Goal: Task Accomplishment & Management: Manage account settings

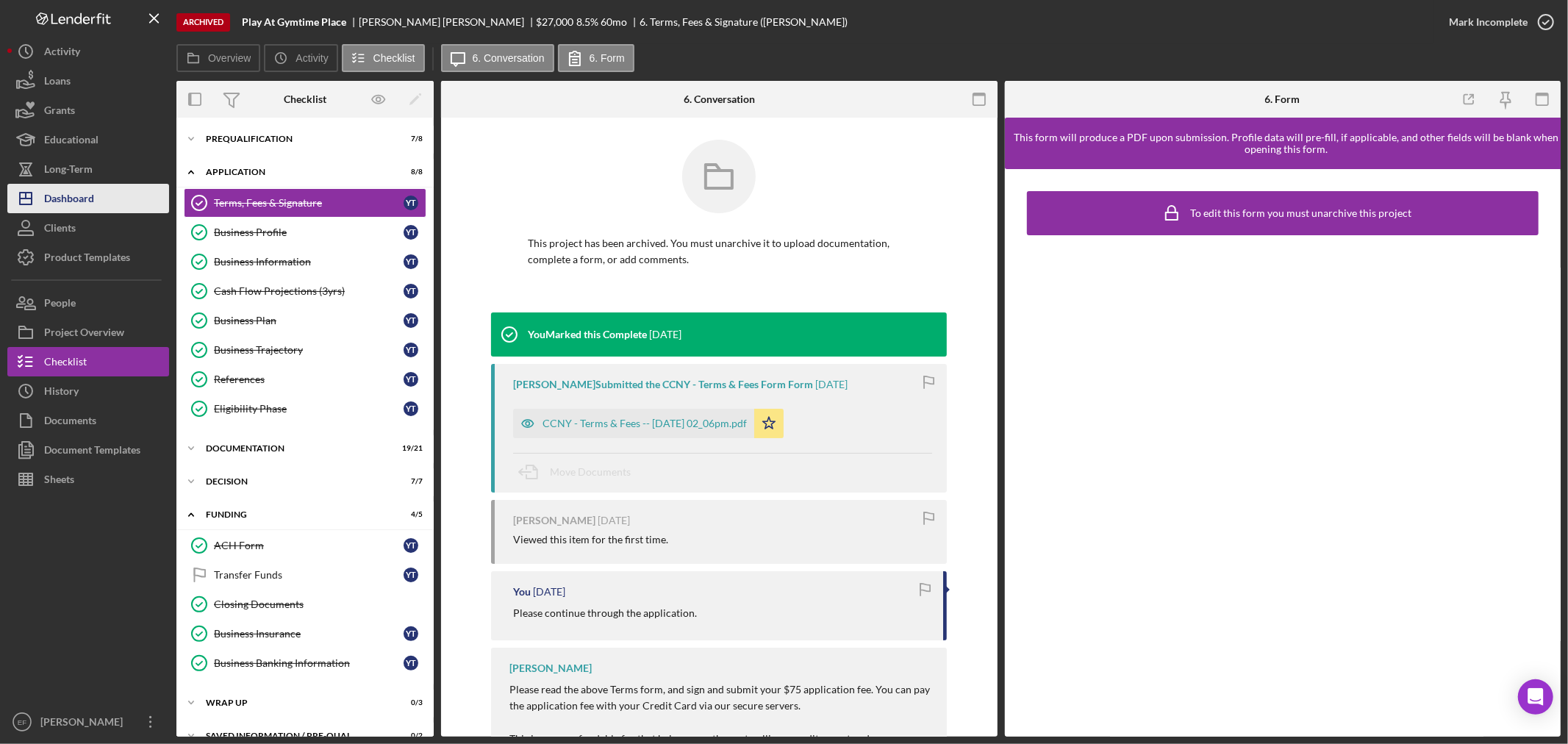
click at [65, 194] on div "Dashboard" at bounding box center [69, 200] width 50 height 33
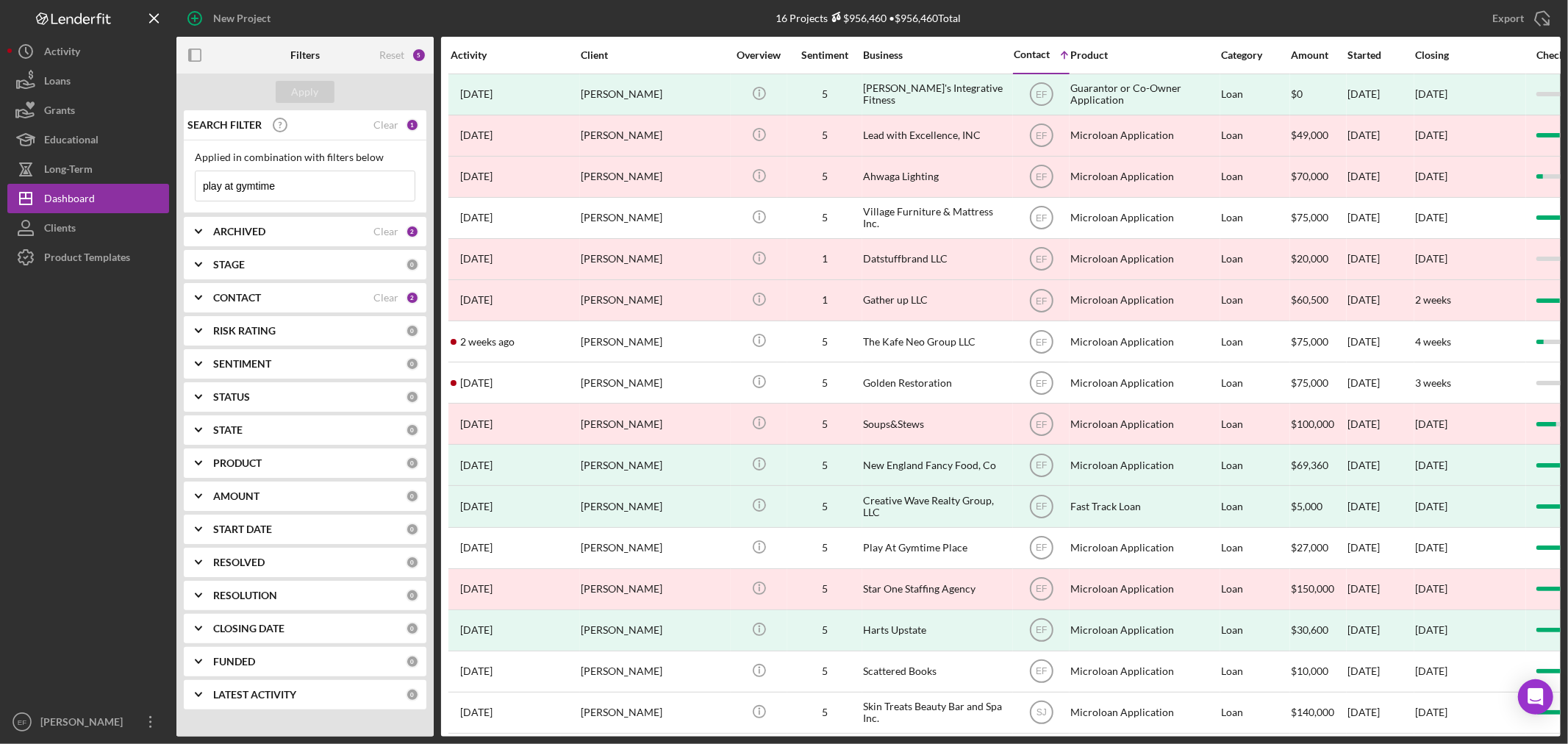
click at [297, 224] on div "ARCHIVED Clear 2" at bounding box center [316, 231] width 205 height 29
click at [201, 314] on input "Archived" at bounding box center [203, 315] width 15 height 15
checkbox input "false"
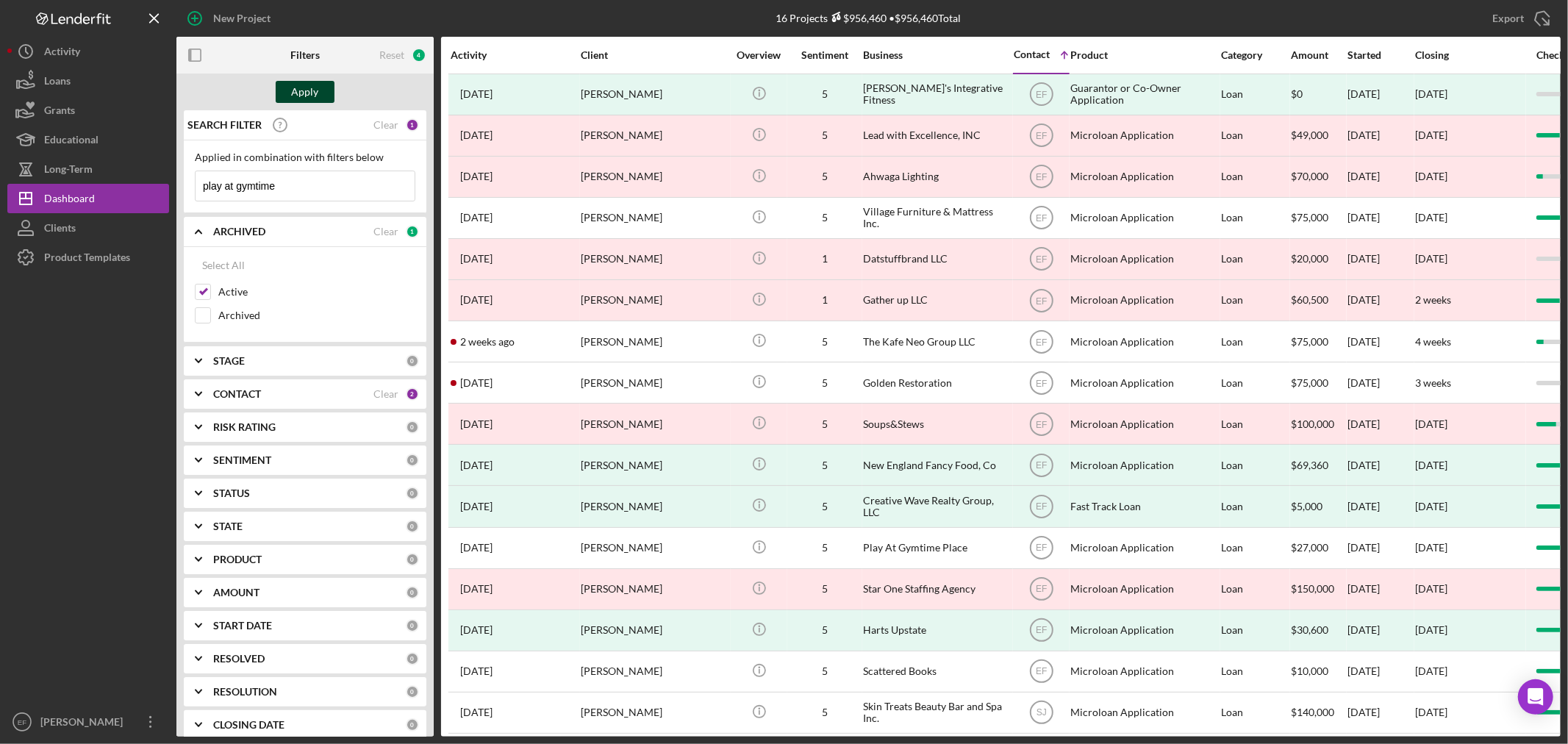
click at [299, 94] on div "Apply" at bounding box center [305, 92] width 28 height 22
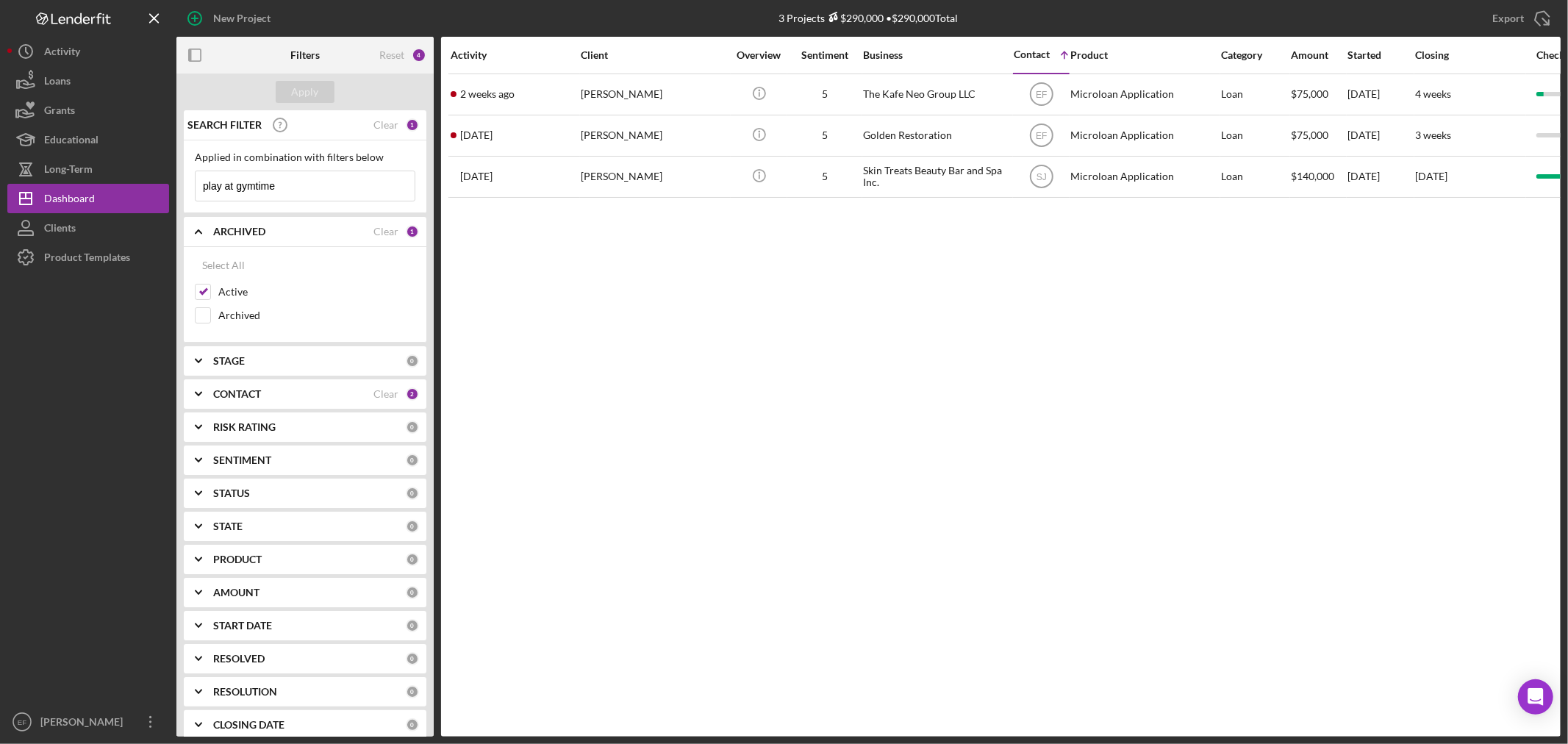
drag, startPoint x: 146, startPoint y: 383, endPoint x: 115, endPoint y: 354, distance: 42.4
click at [144, 380] on div at bounding box center [88, 489] width 162 height 435
click at [583, 319] on div "Activity Client Overview Sentiment Business Contact Icon/Table Sort Arrow Produ…" at bounding box center [1001, 386] width 1120 height 700
